Goal: Transaction & Acquisition: Obtain resource

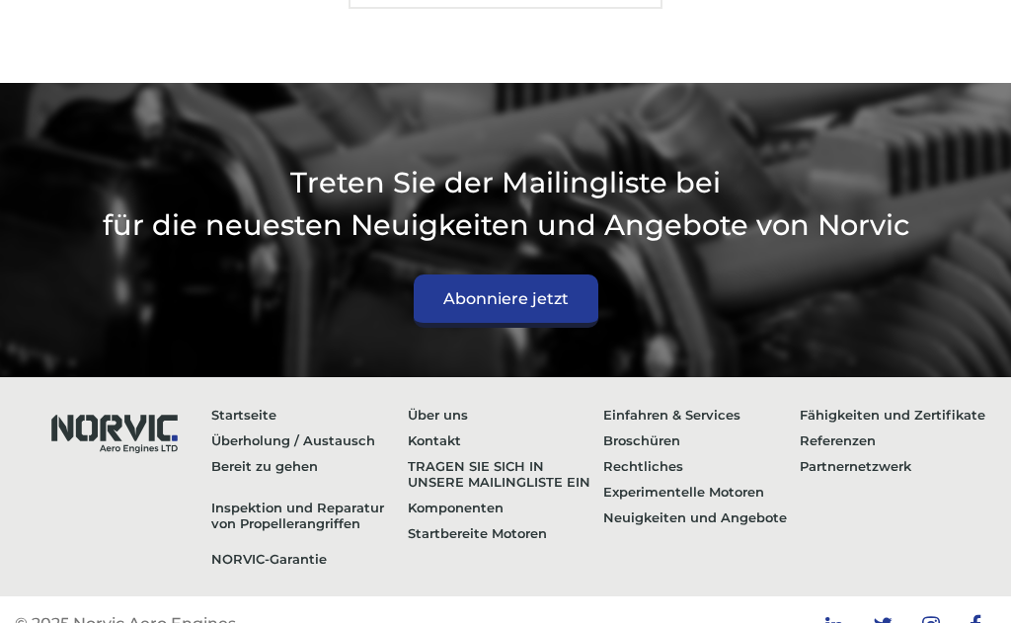
scroll to position [3772, 0]
click at [913, 377] on section "Treten Sie der Mailingliste bei für die neuesten Neuigkeiten und Angebote von N…" at bounding box center [505, 230] width 1011 height 294
click at [260, 427] on link "Startseite" at bounding box center [309, 415] width 196 height 26
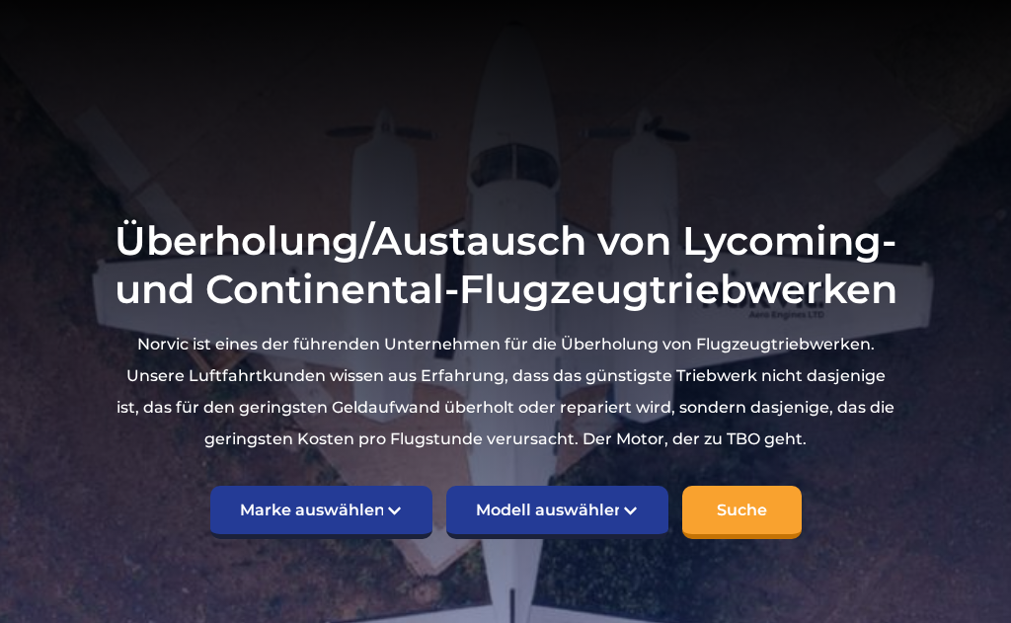
scroll to position [205, 0]
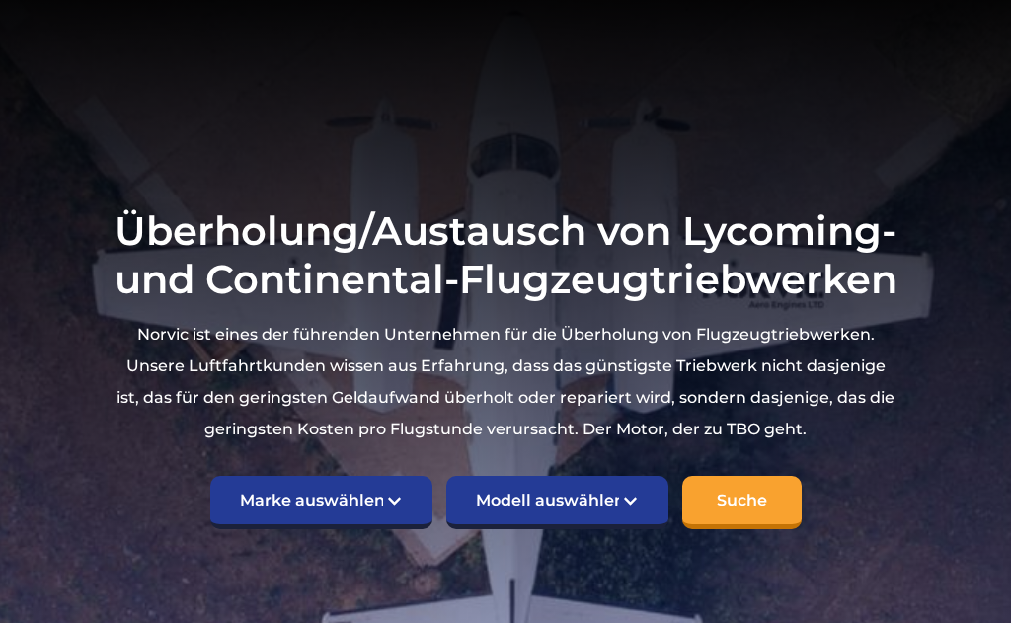
click at [635, 529] on select "Modell auswählen Amerikanischer Meister 7KCAB Bellanca Citabria IO-320-E2A Buch…" at bounding box center [557, 502] width 222 height 53
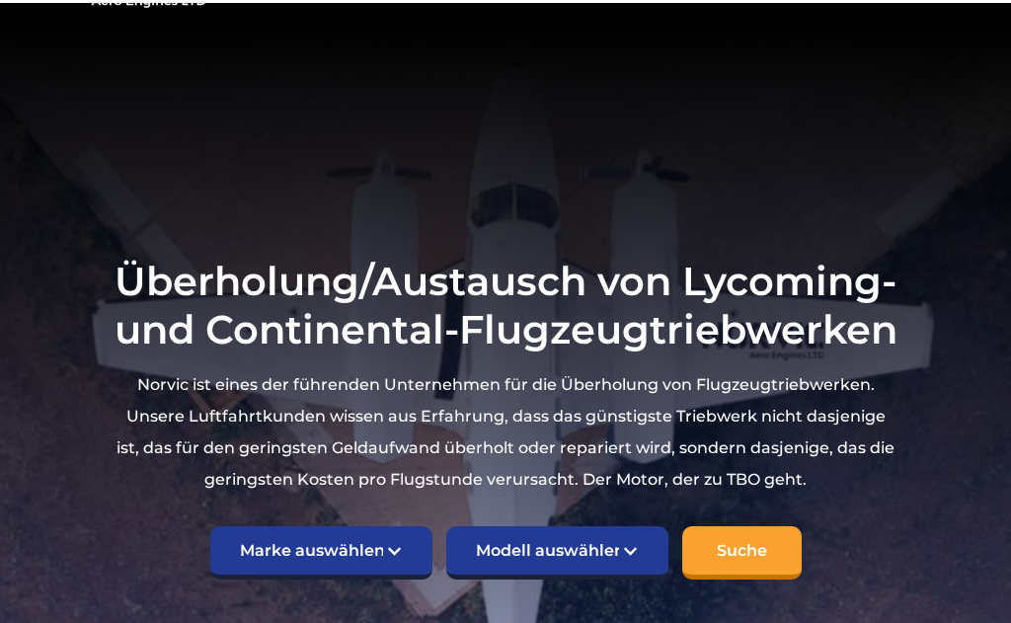
scroll to position [154, 0]
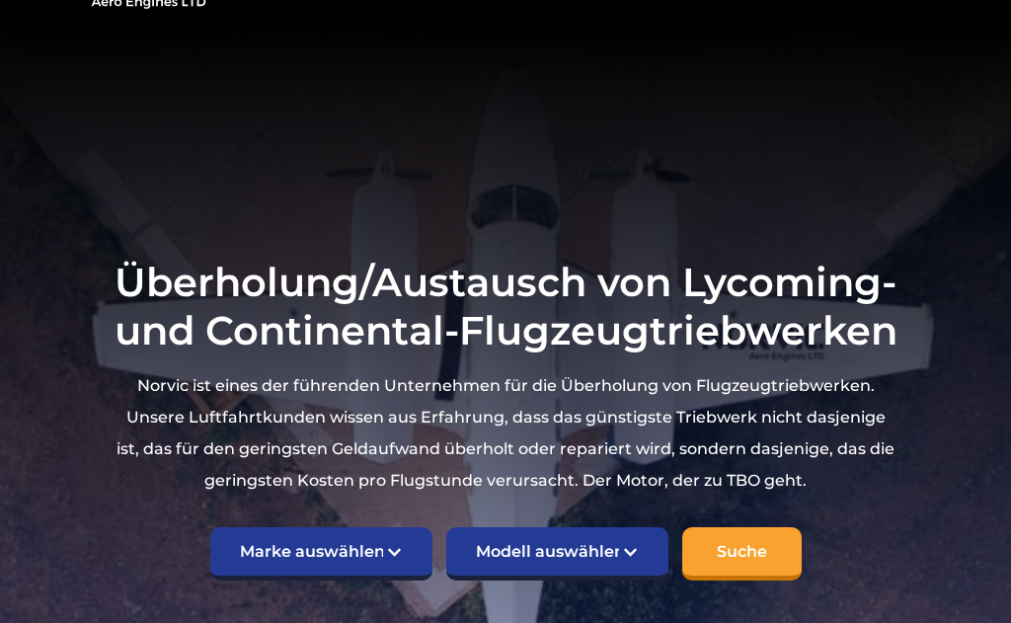
click at [392, 580] on select "Marke auswählen TCM Kontinental Lycoming" at bounding box center [321, 553] width 222 height 53
select select "TCM Continental"
click at [625, 622] on section "Überholung/Austausch von Lycoming- und Continental-Flugzeugtriebwerken Norvic i…" at bounding box center [505, 420] width 1011 height 790
click at [650, 574] on select "Modell auswählen Amerikanischer Meister 7KCAB Bellanca Citabria IO-320-E2A Buch…" at bounding box center [557, 553] width 222 height 53
click at [821, 580] on form "Marke auswählen TCM Kontinental Lycoming Modell auswählen Amerikanischer Meiste…" at bounding box center [506, 546] width 785 height 68
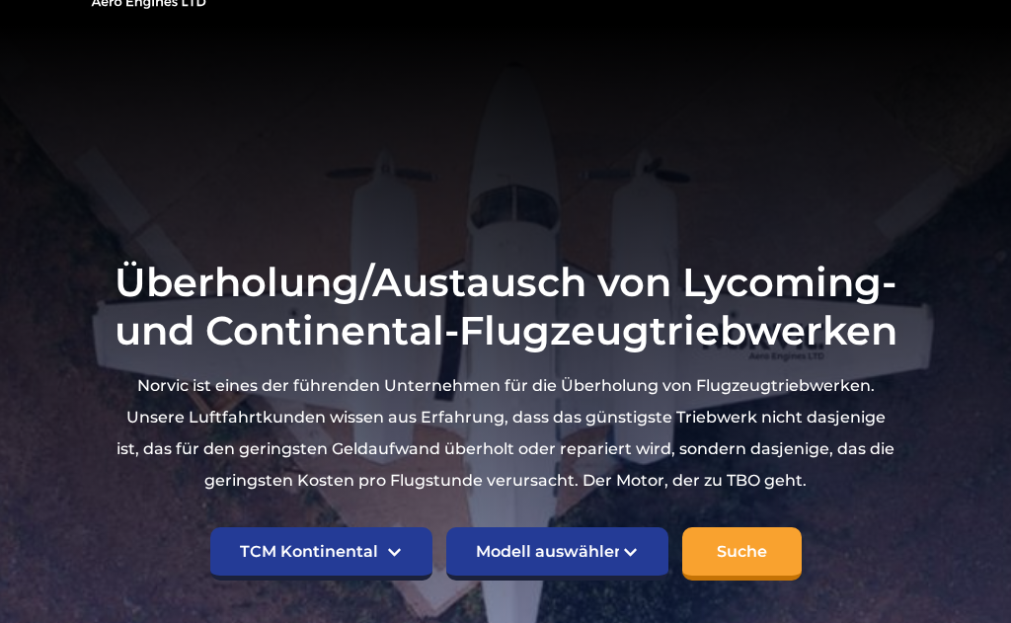
click at [760, 580] on input "Suche" at bounding box center [741, 553] width 119 height 53
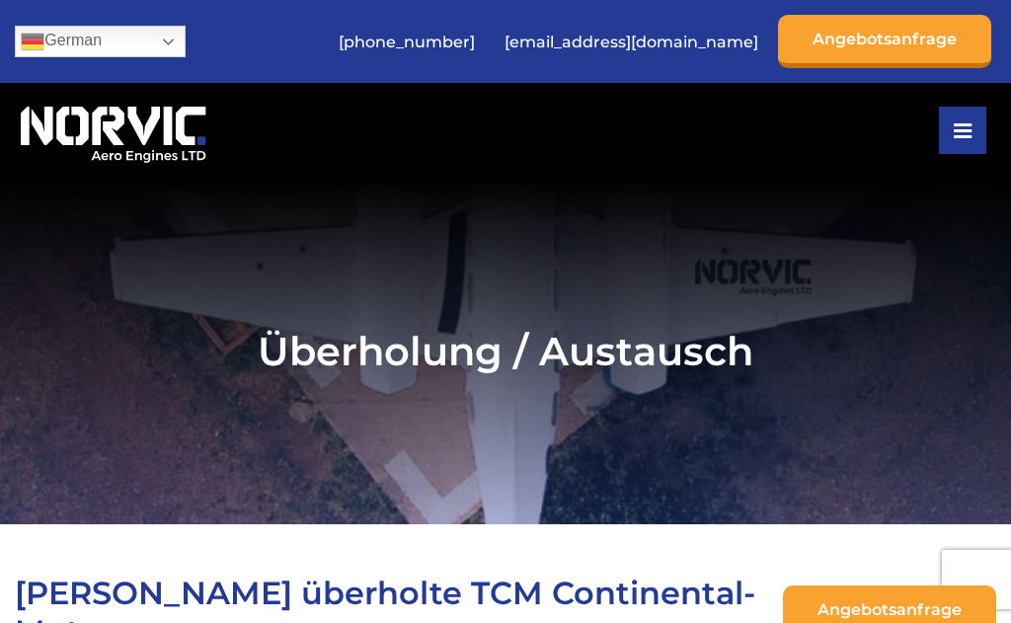
click at [927, 47] on link "Angebotsanfrage" at bounding box center [884, 41] width 213 height 53
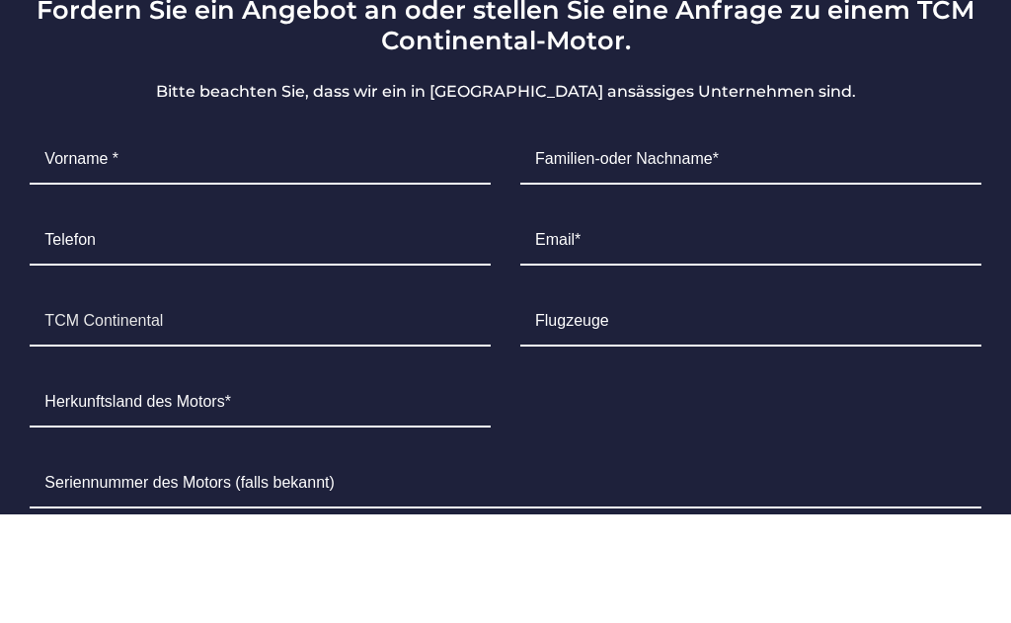
scroll to position [10225, 0]
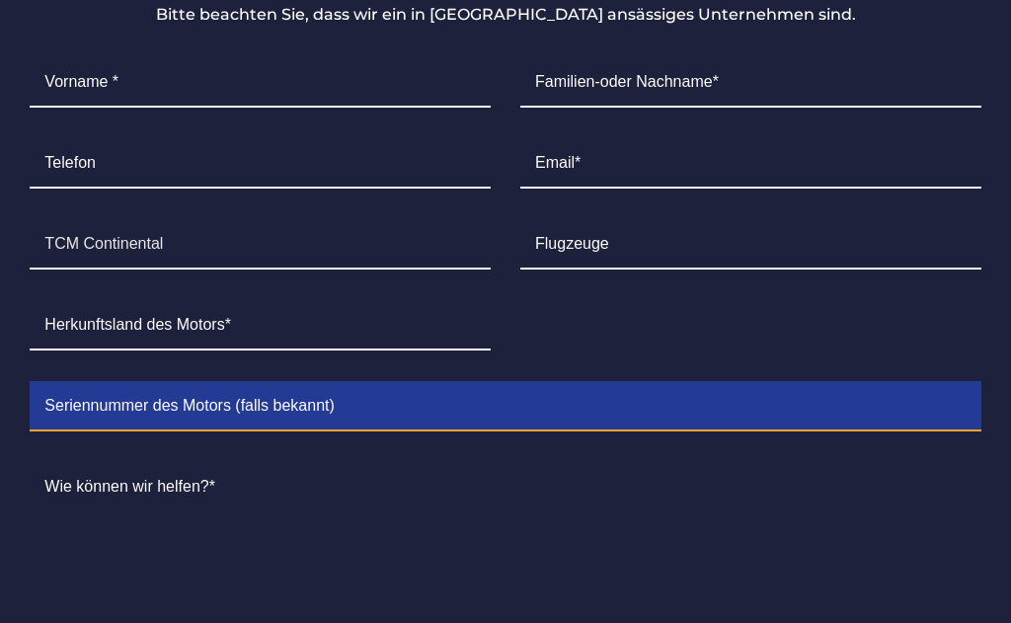
click at [358, 402] on input "Contact form" at bounding box center [505, 406] width 951 height 49
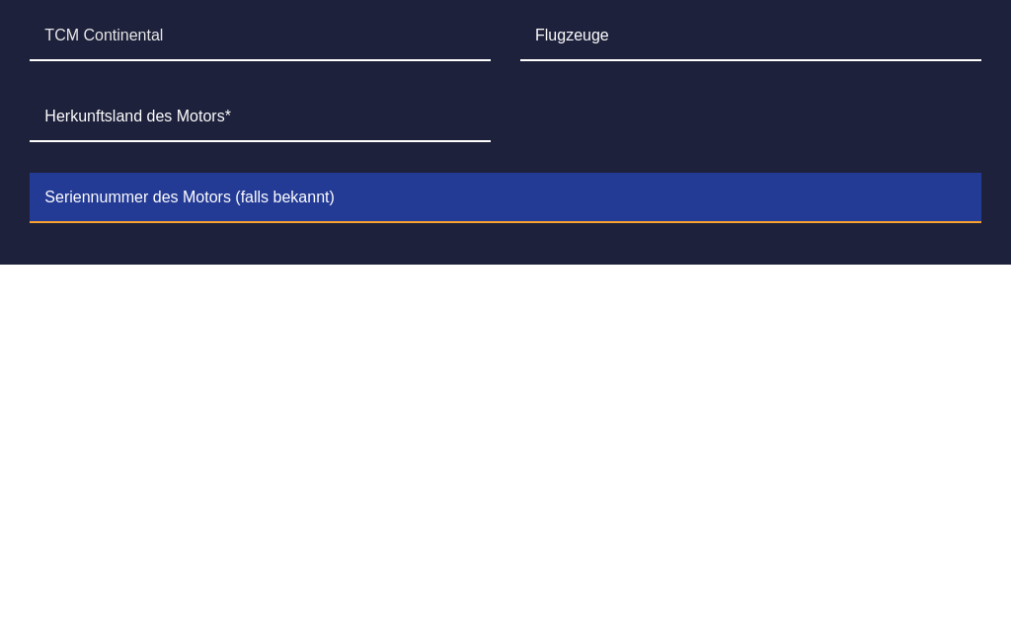
scroll to position [10067, 0]
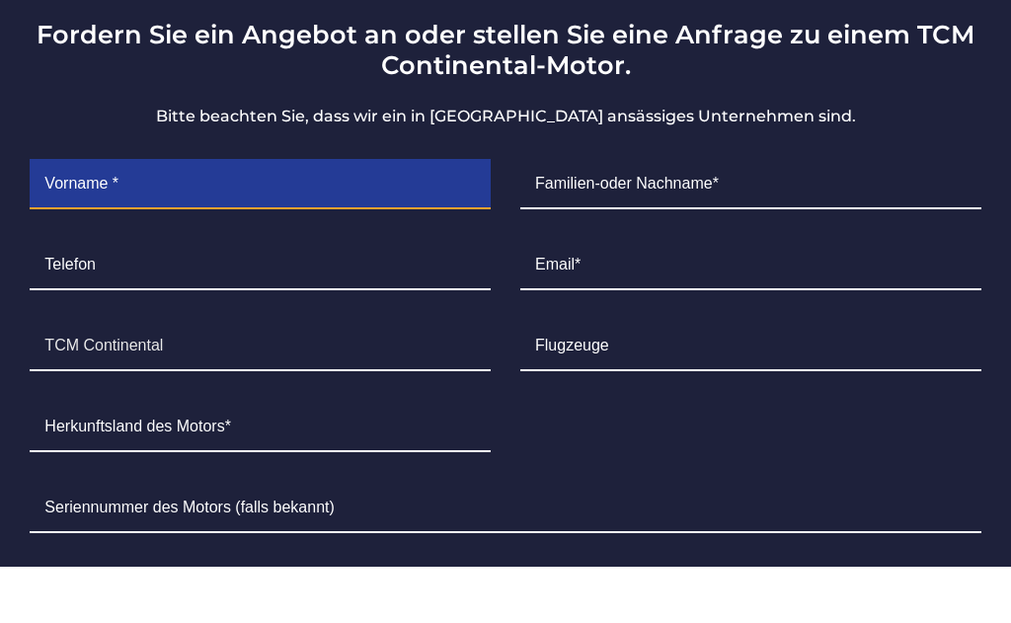
click at [221, 216] on input "Contact form" at bounding box center [260, 240] width 461 height 49
type input "Bertram"
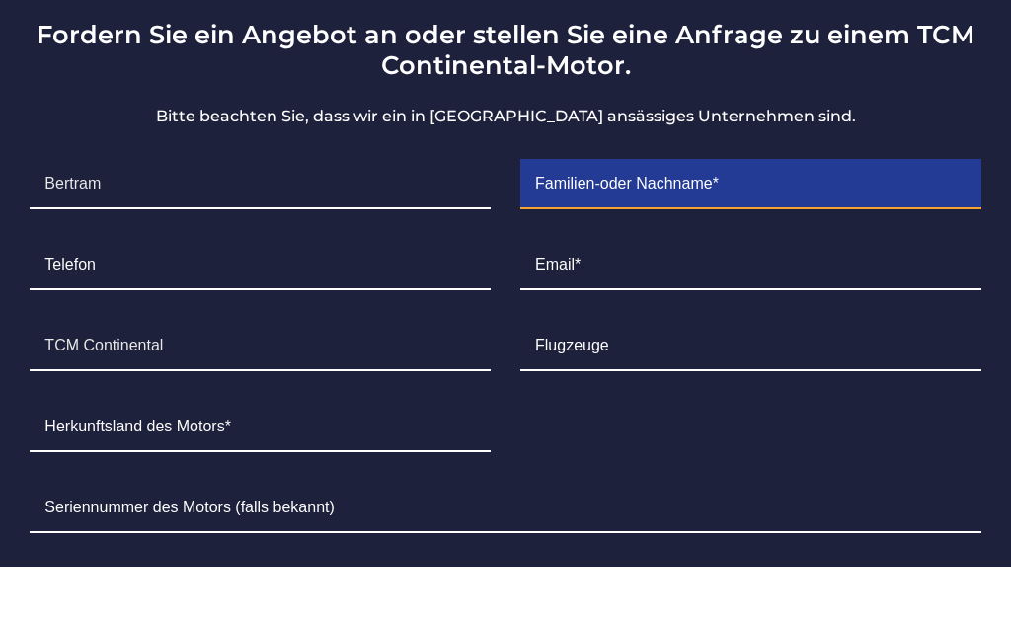
click at [717, 216] on input "Contact form" at bounding box center [750, 240] width 461 height 49
type input "M"
type input "Konzett"
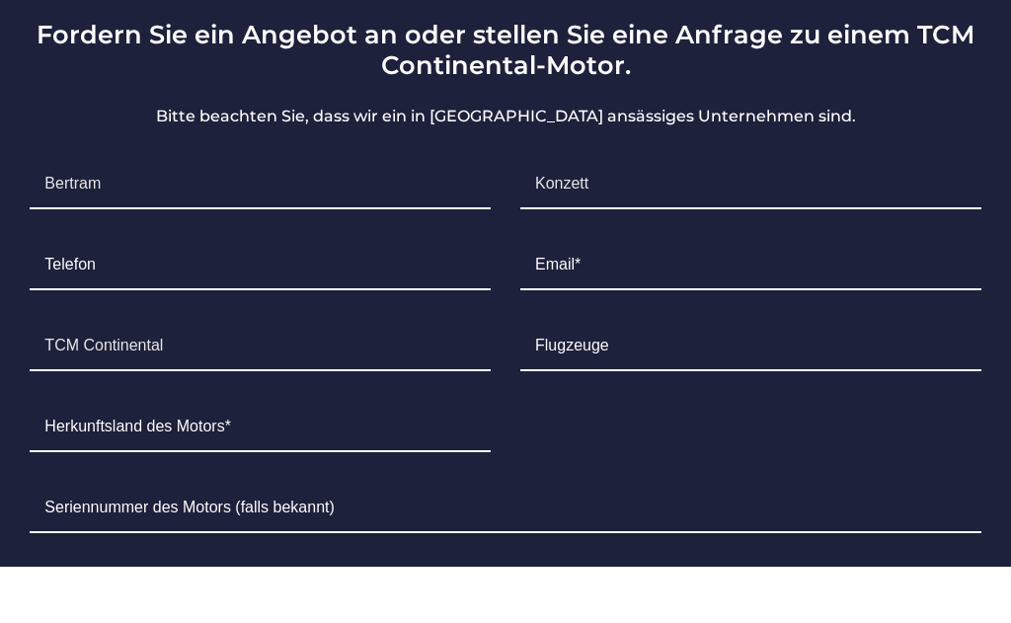
click at [360, 297] on input "Contact form" at bounding box center [260, 321] width 461 height 49
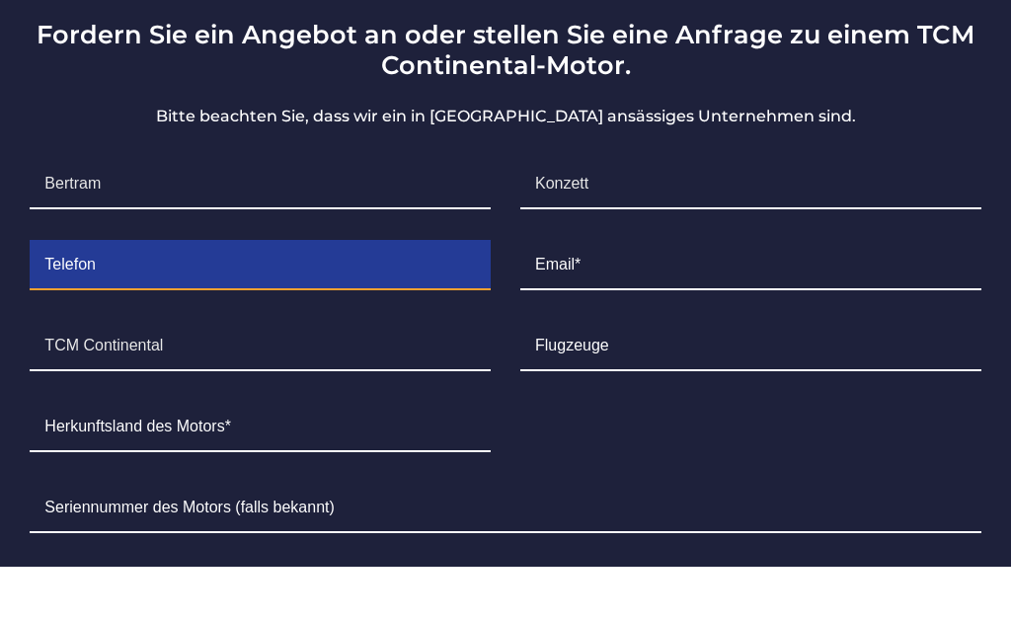
type input "6601334676"
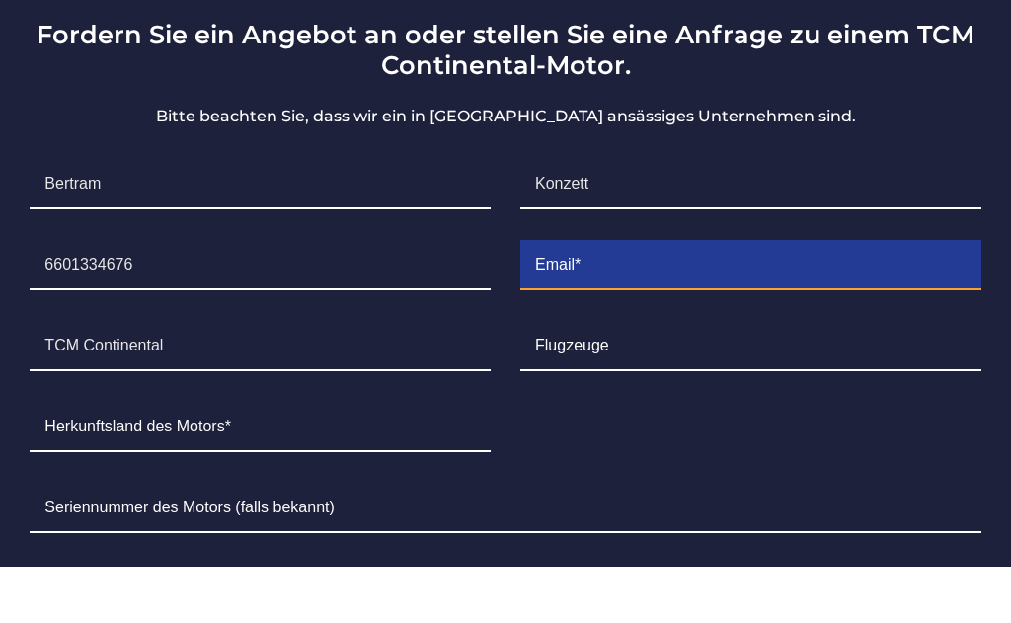
click at [645, 297] on input "Contact form" at bounding box center [750, 321] width 461 height 49
type input "bertram.konzett@gmail.com"
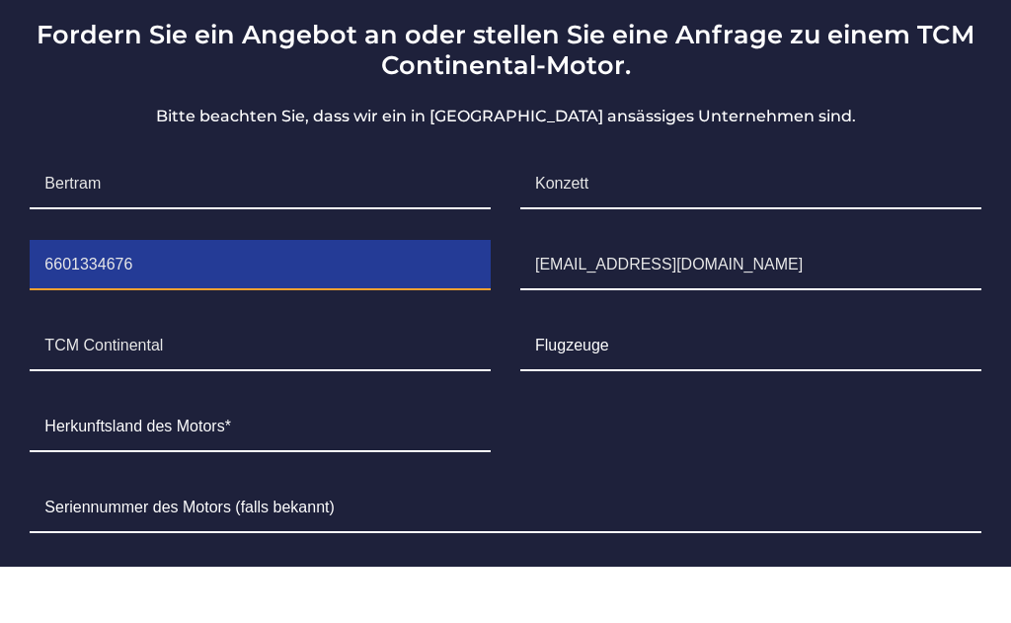
click at [56, 297] on input "6601334676" at bounding box center [260, 321] width 461 height 49
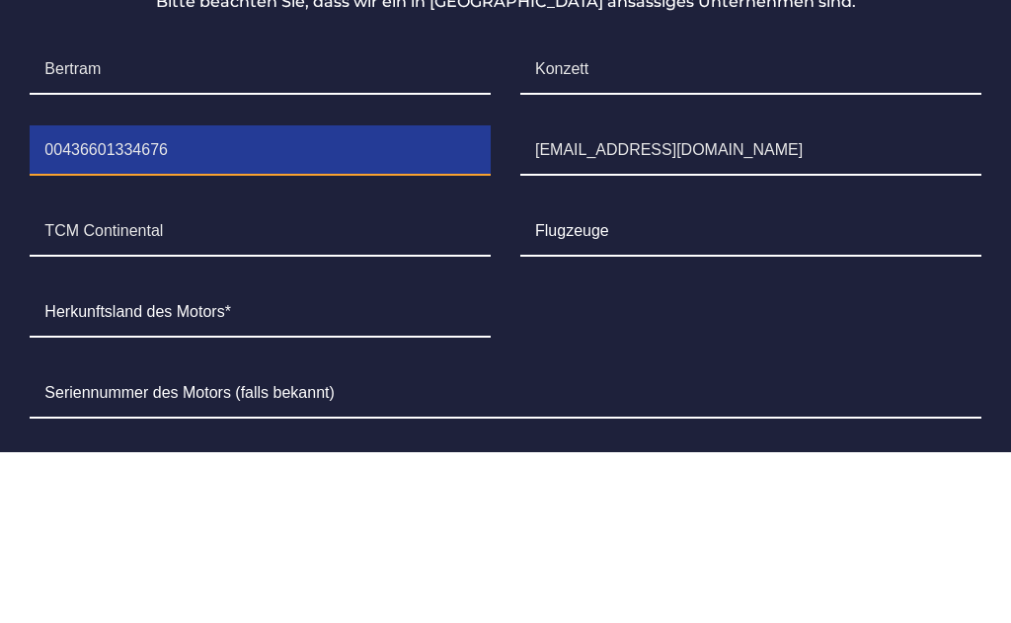
type input "00436601334676"
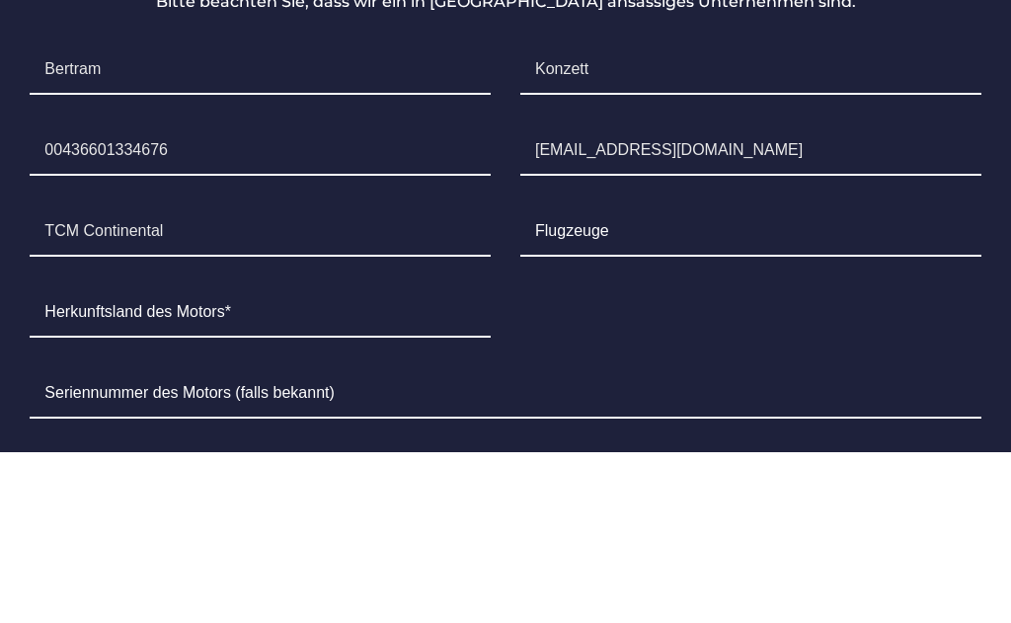
click at [320, 378] on input "TCM Continental" at bounding box center [260, 402] width 461 height 49
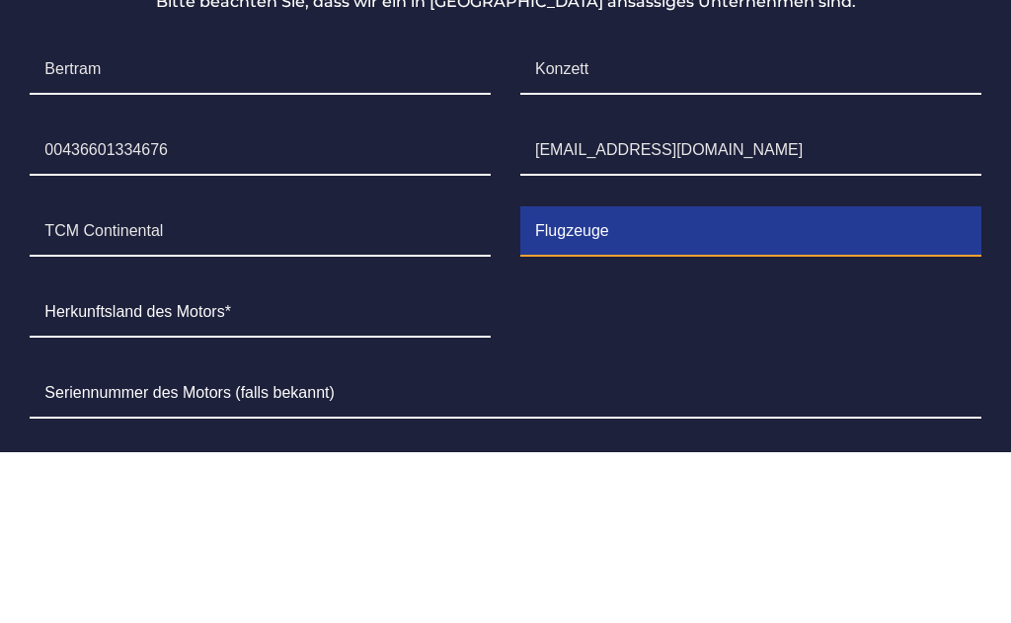
click at [613, 378] on input "Contact form" at bounding box center [750, 402] width 461 height 49
click at [609, 378] on input "Contact form" at bounding box center [750, 402] width 461 height 49
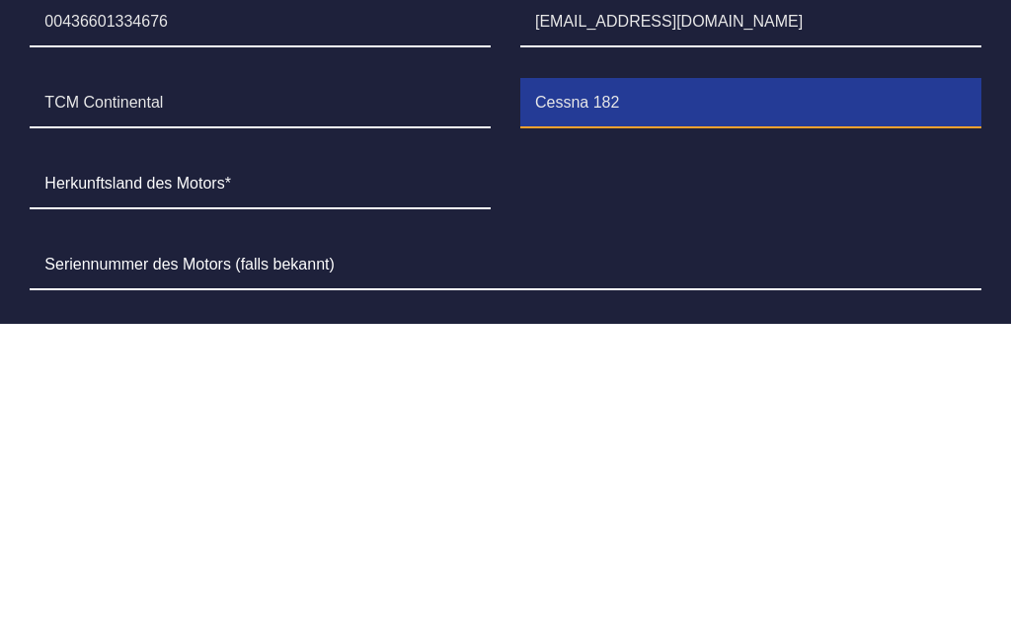
type input "Cessna 182"
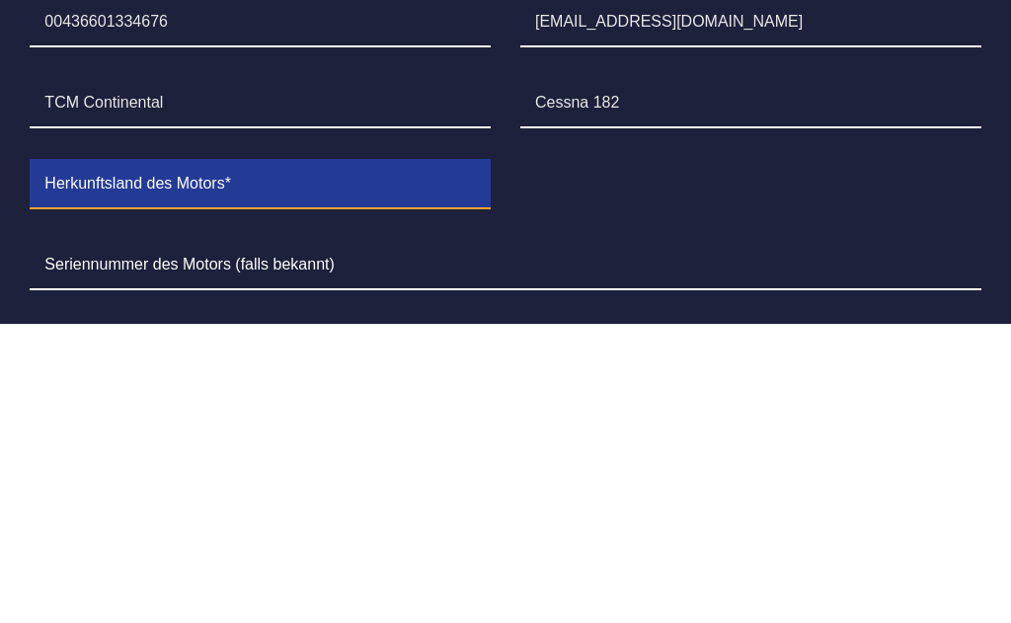
click at [224, 459] on input "Contact form" at bounding box center [260, 483] width 461 height 49
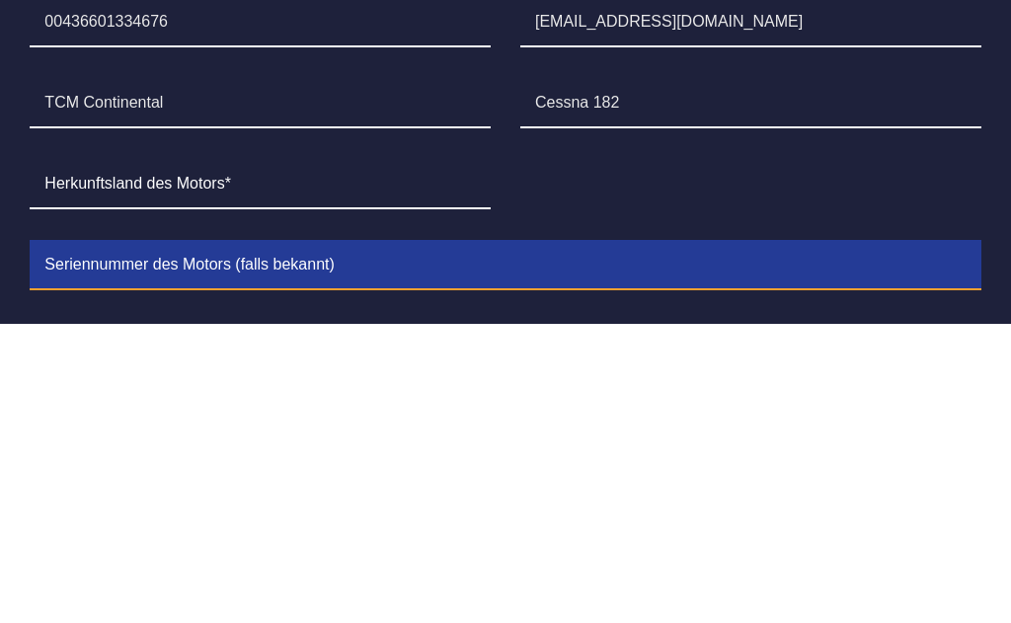
click at [297, 540] on input "Contact form" at bounding box center [505, 564] width 951 height 49
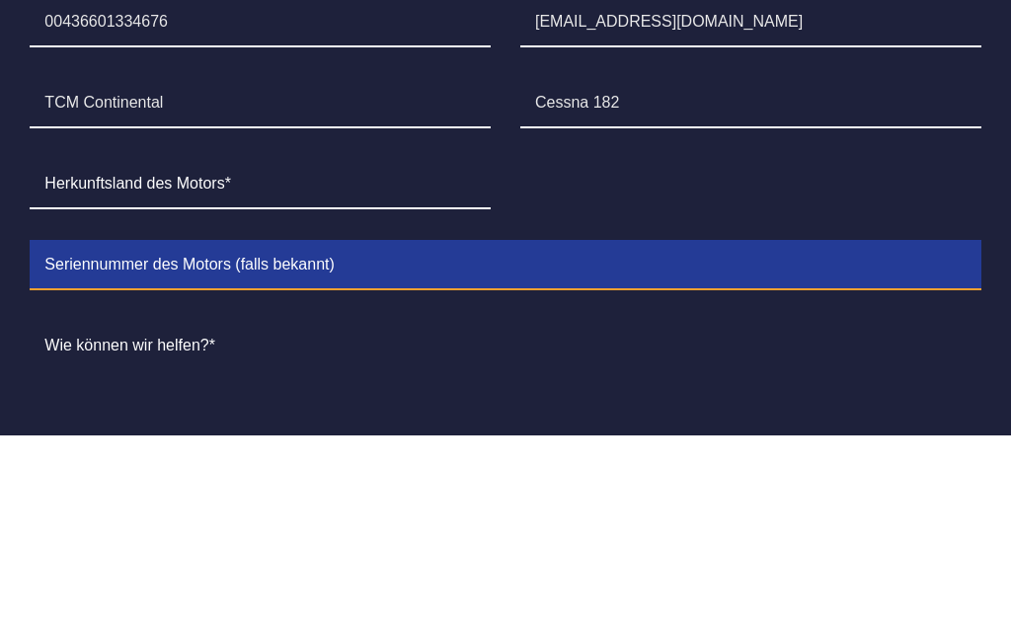
scroll to position [10181, 0]
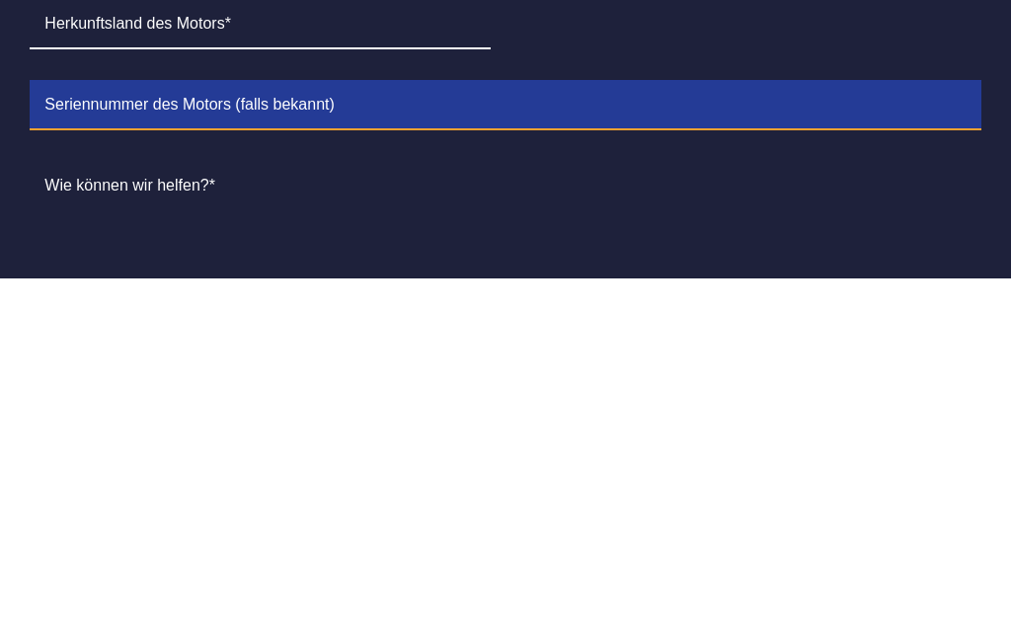
click at [257, 426] on input "Contact form" at bounding box center [505, 450] width 951 height 49
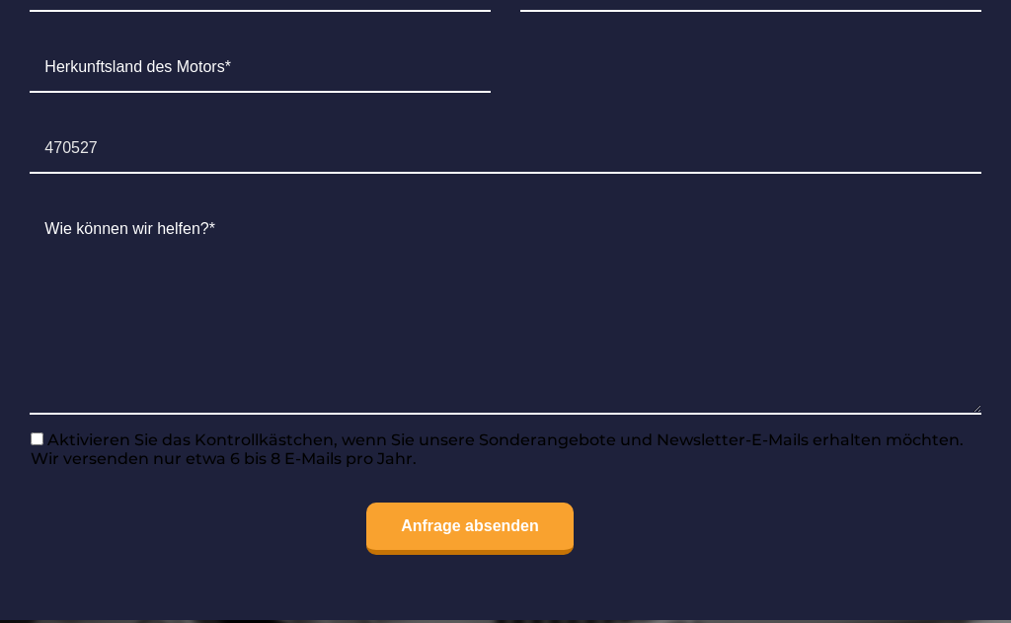
scroll to position [10491, 0]
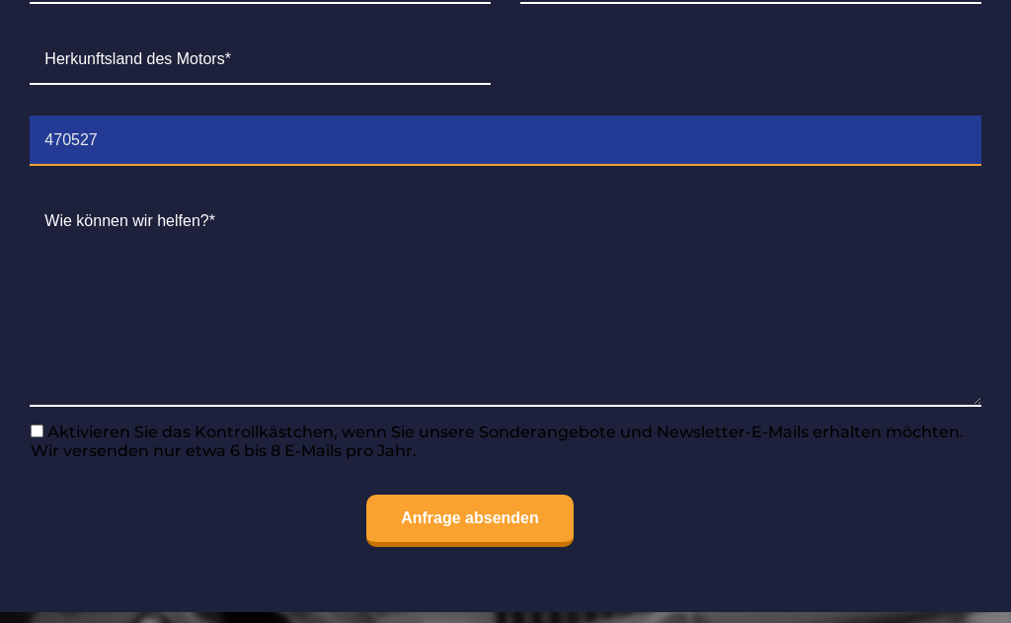
type input "470527"
click at [503, 528] on input "Anfrage absenden" at bounding box center [469, 521] width 207 height 52
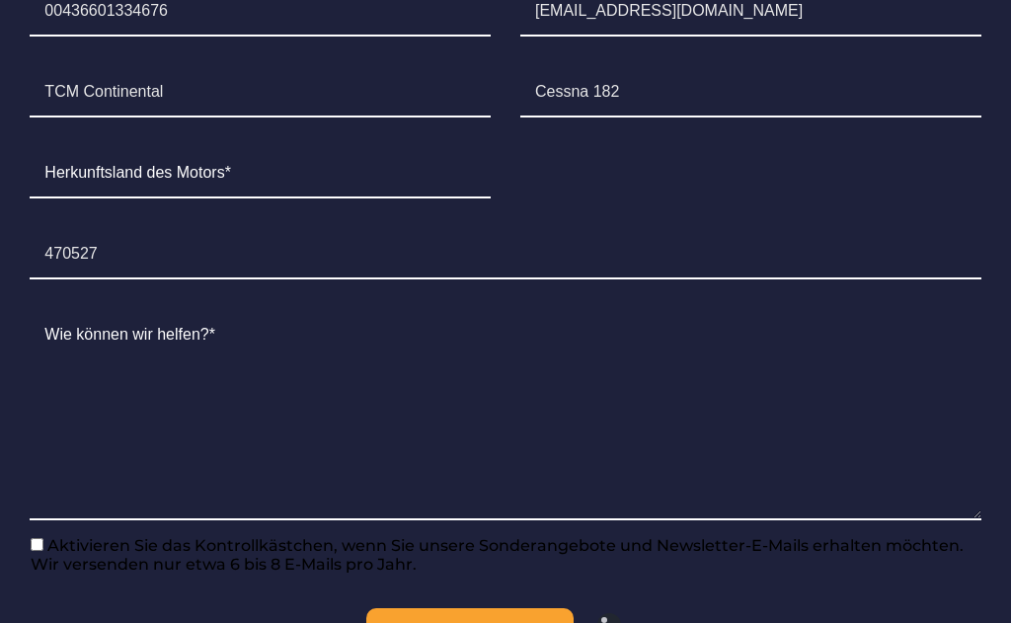
click at [38, 552] on input"] "Aktivieren Sie das Kontrollkästchen, wenn Sie unsere Sonderangebote und Newslet…" at bounding box center [37, 545] width 13 height 13
checkbox input"] "true"
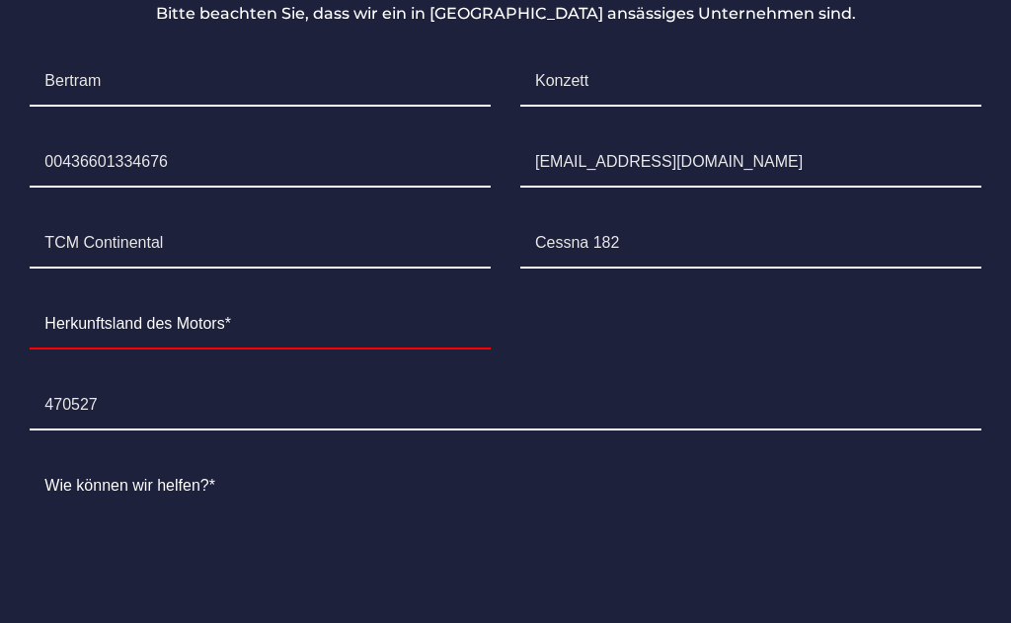
scroll to position [10224, 0]
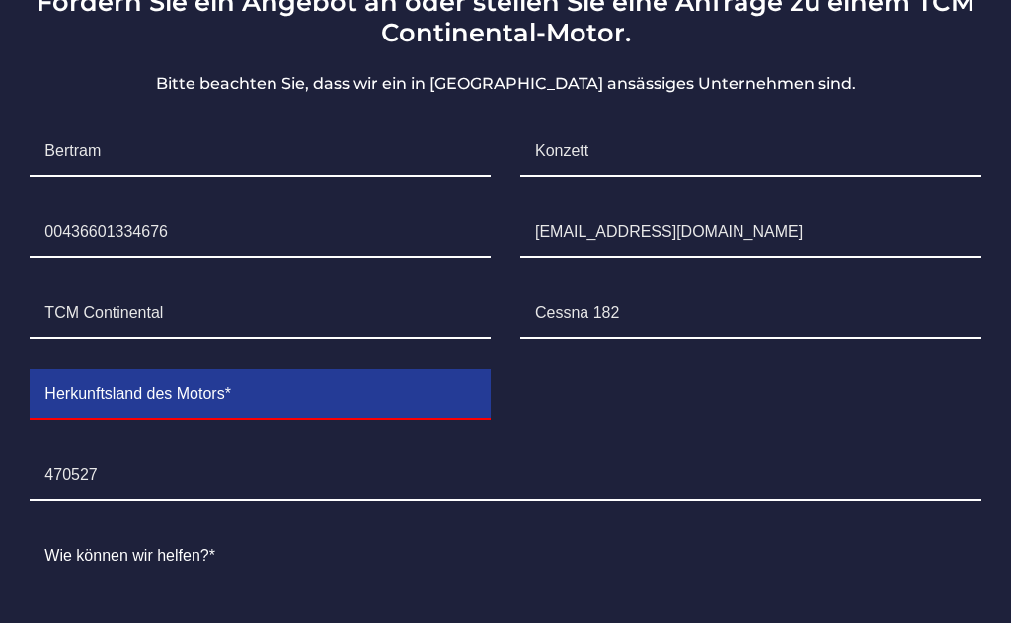
click at [224, 382] on input "Contact form" at bounding box center [260, 394] width 461 height 49
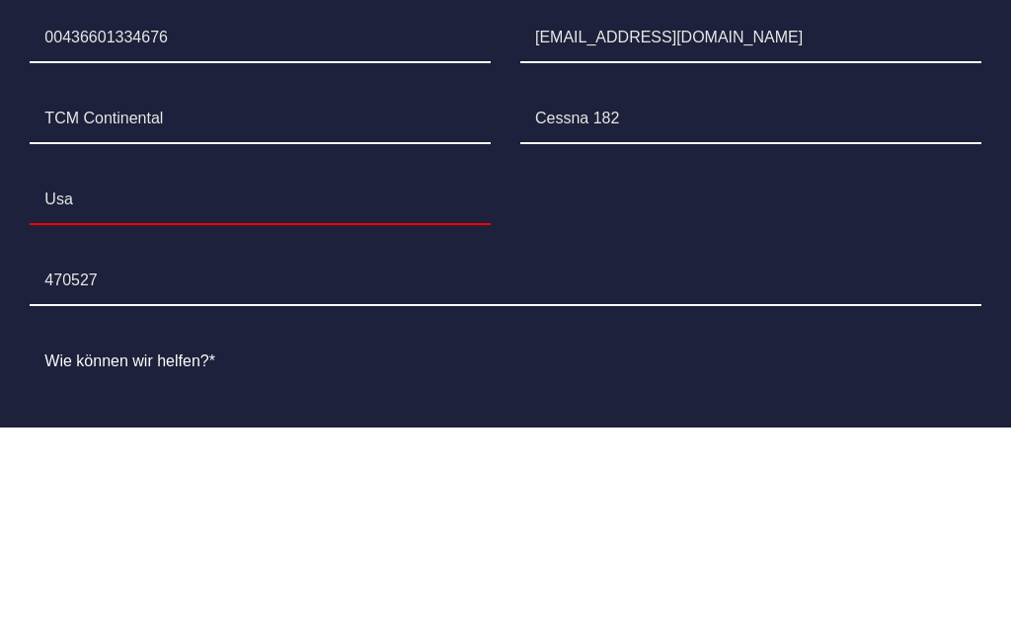
scroll to position [10352, 0]
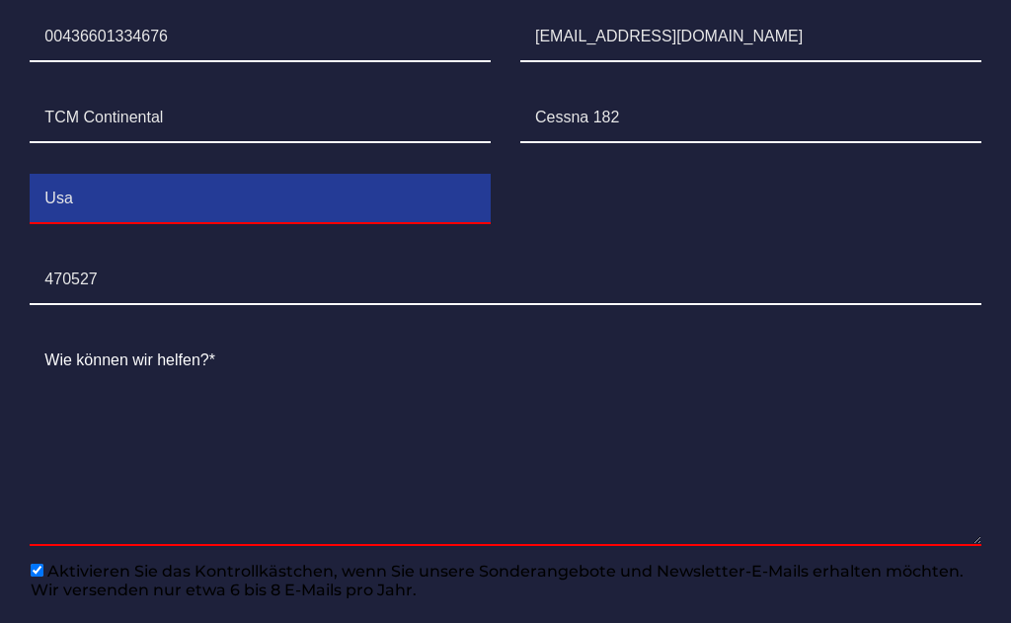
type input "Usa"
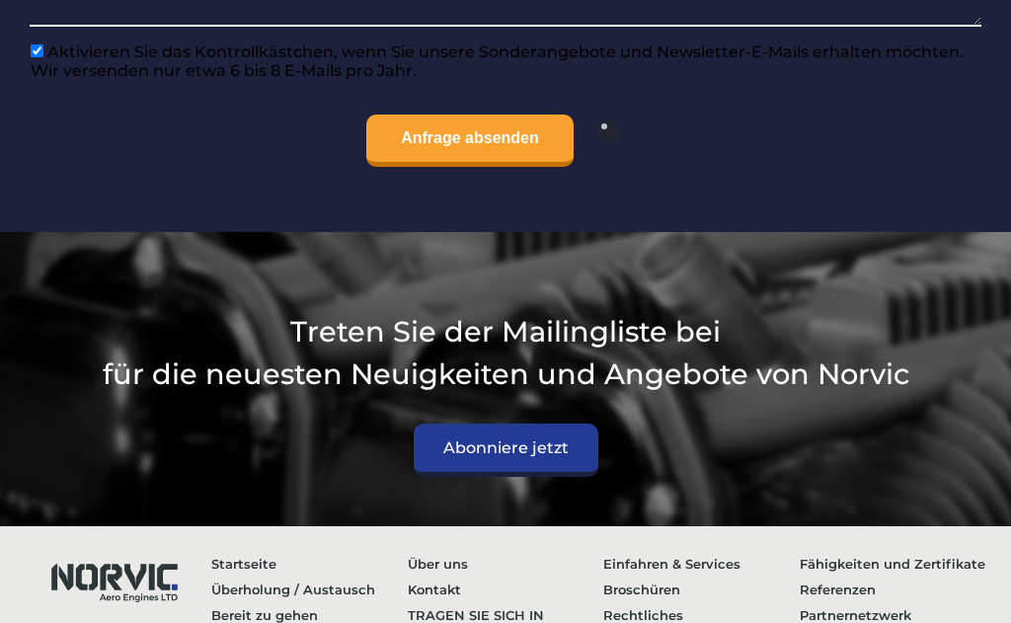
click at [488, 149] on input "Anfrage absenden" at bounding box center [469, 141] width 207 height 52
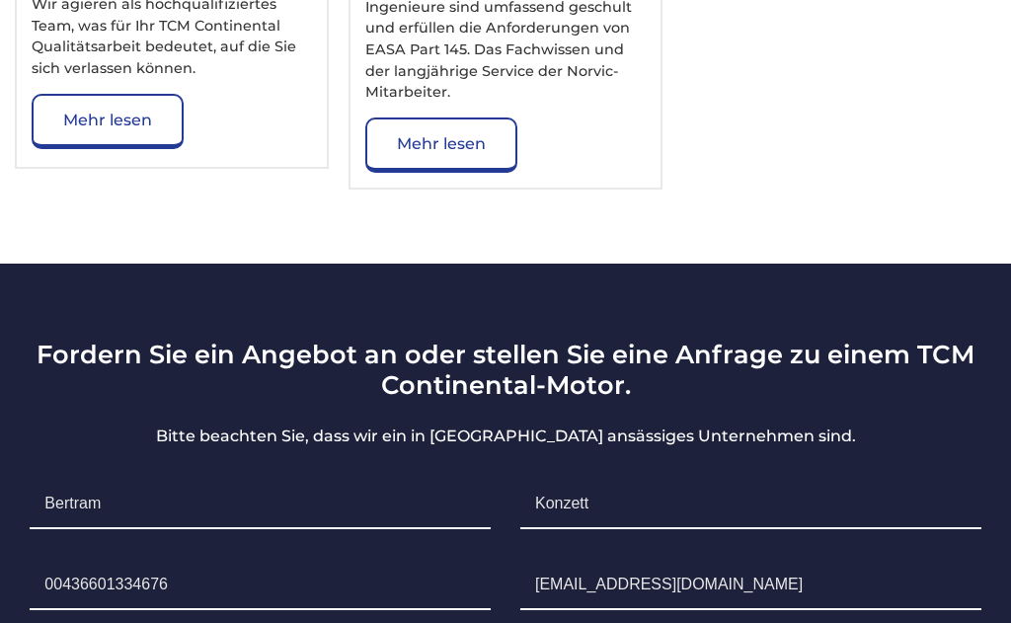
scroll to position [9803, 0]
